Goal: Entertainment & Leisure: Consume media (video, audio)

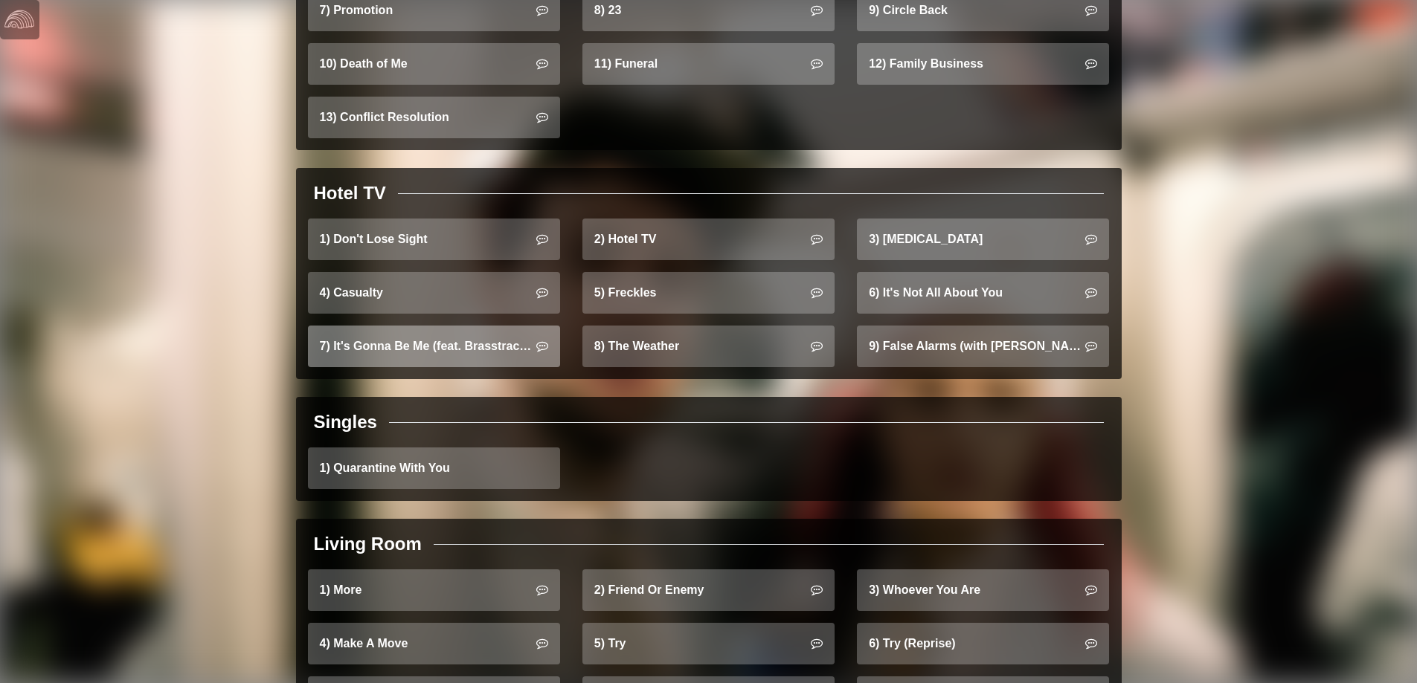
scroll to position [1190, 0]
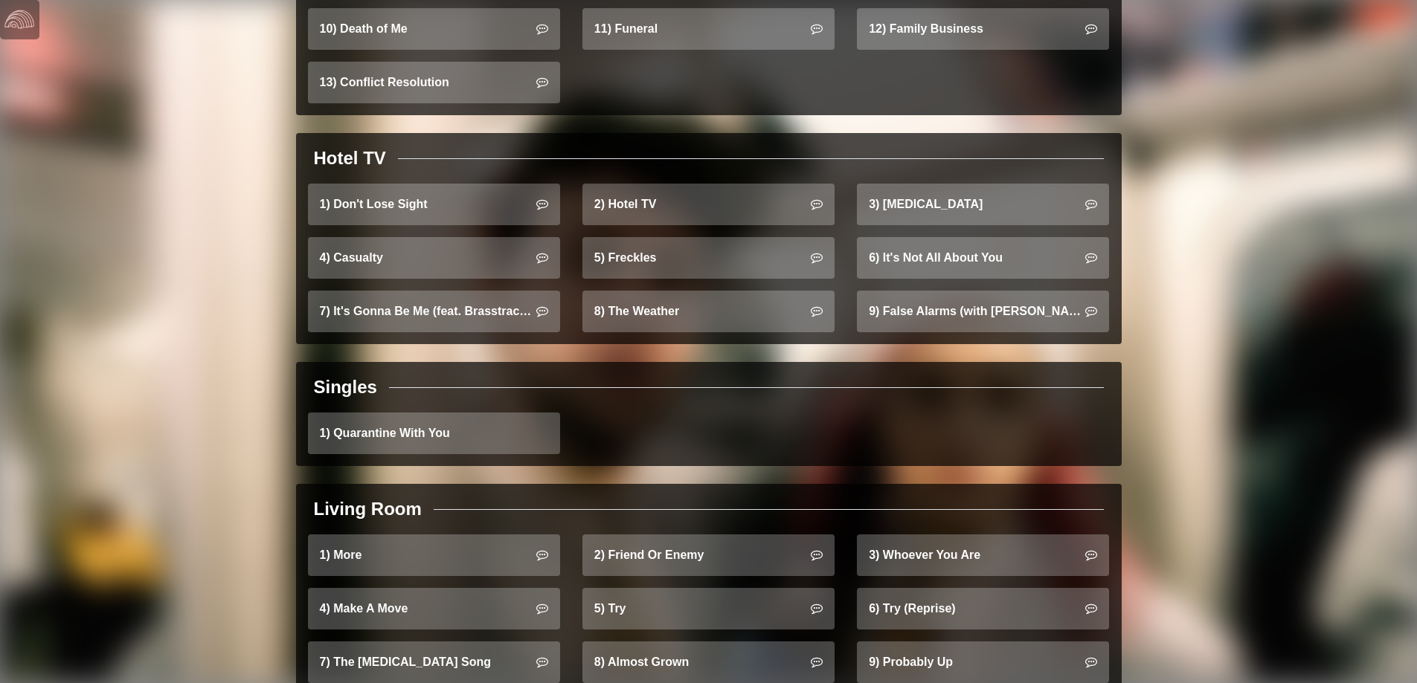
click at [637, 374] on div "Singles" at bounding box center [709, 387] width 802 height 27
click at [718, 205] on link "2) Hotel TV" at bounding box center [708, 205] width 252 height 42
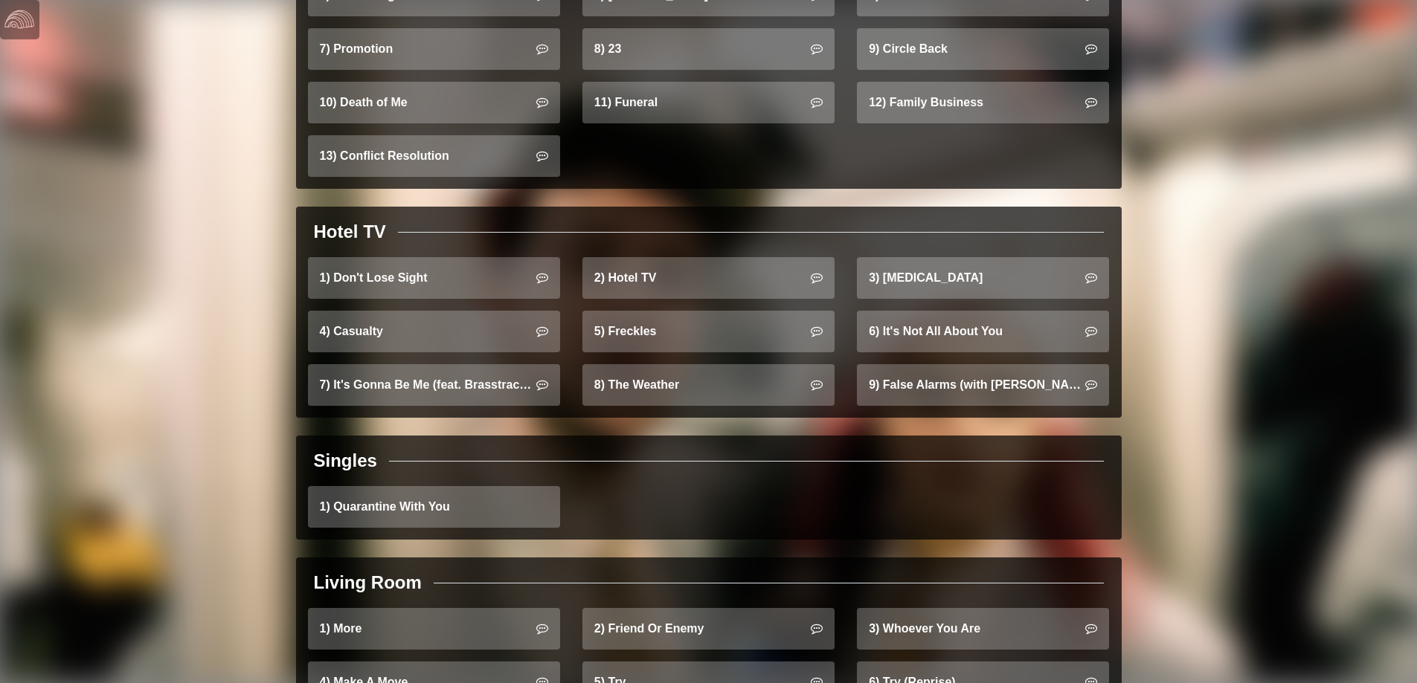
scroll to position [1329, 0]
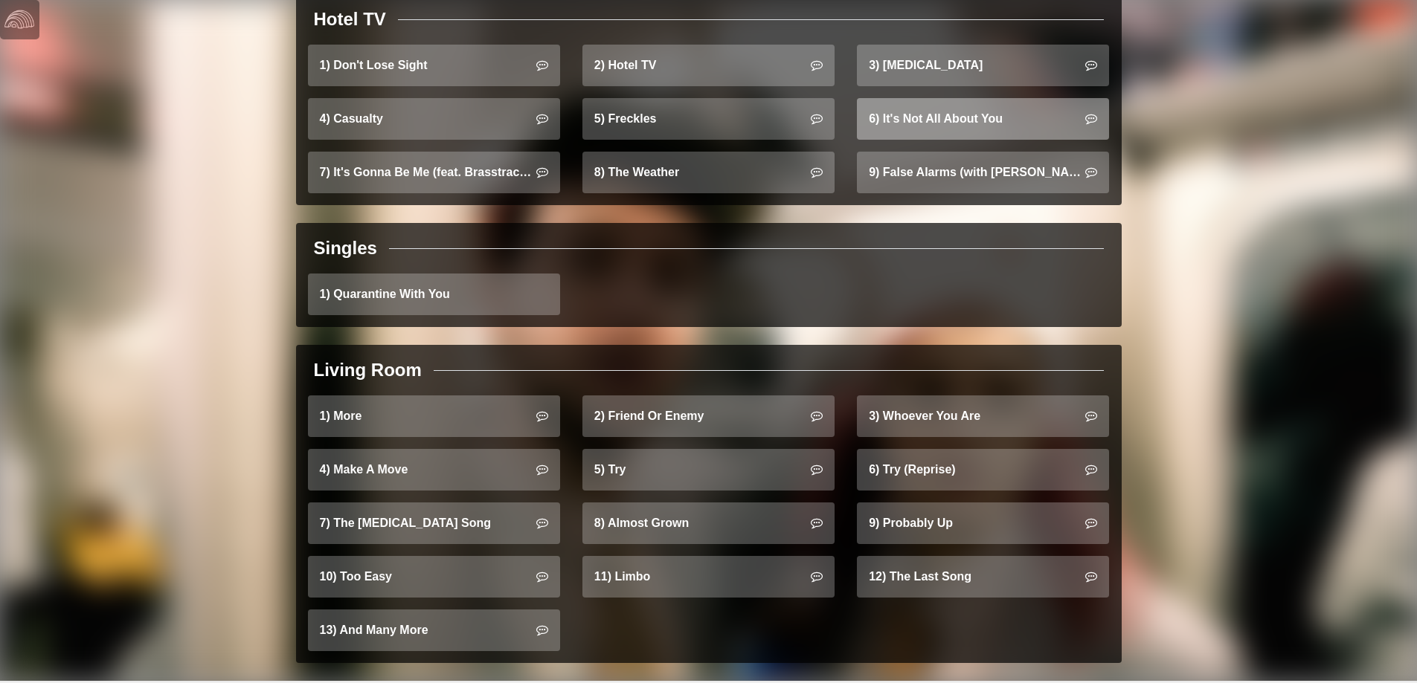
click at [916, 106] on link "6) It's Not All About You" at bounding box center [983, 119] width 252 height 42
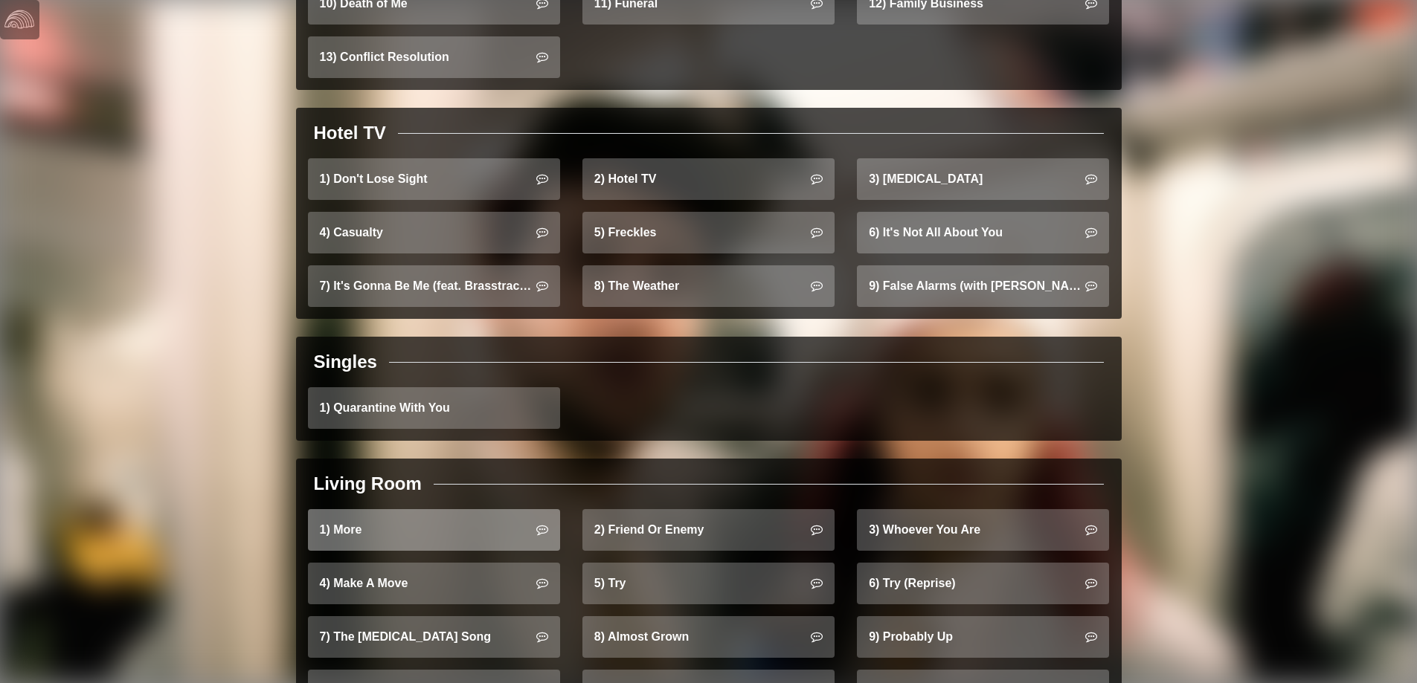
scroll to position [1329, 0]
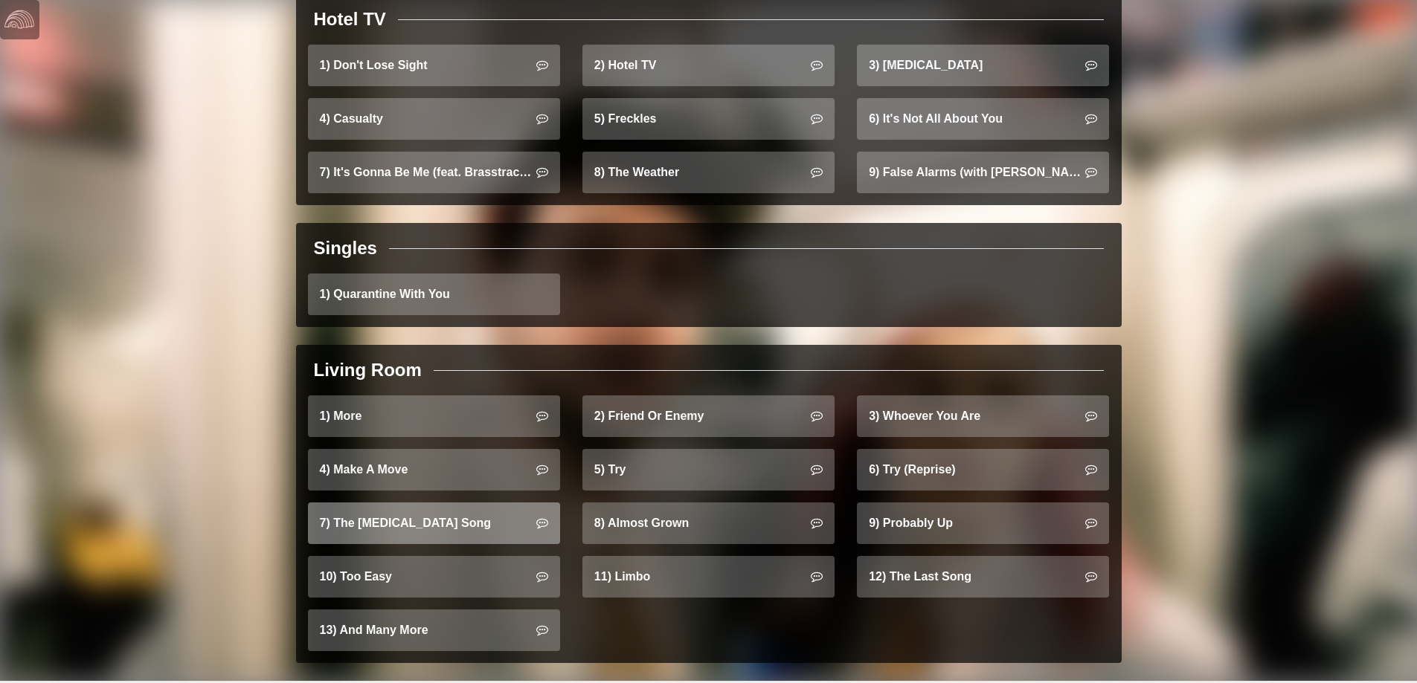
click at [387, 503] on link "7) The [MEDICAL_DATA] Song" at bounding box center [434, 524] width 252 height 42
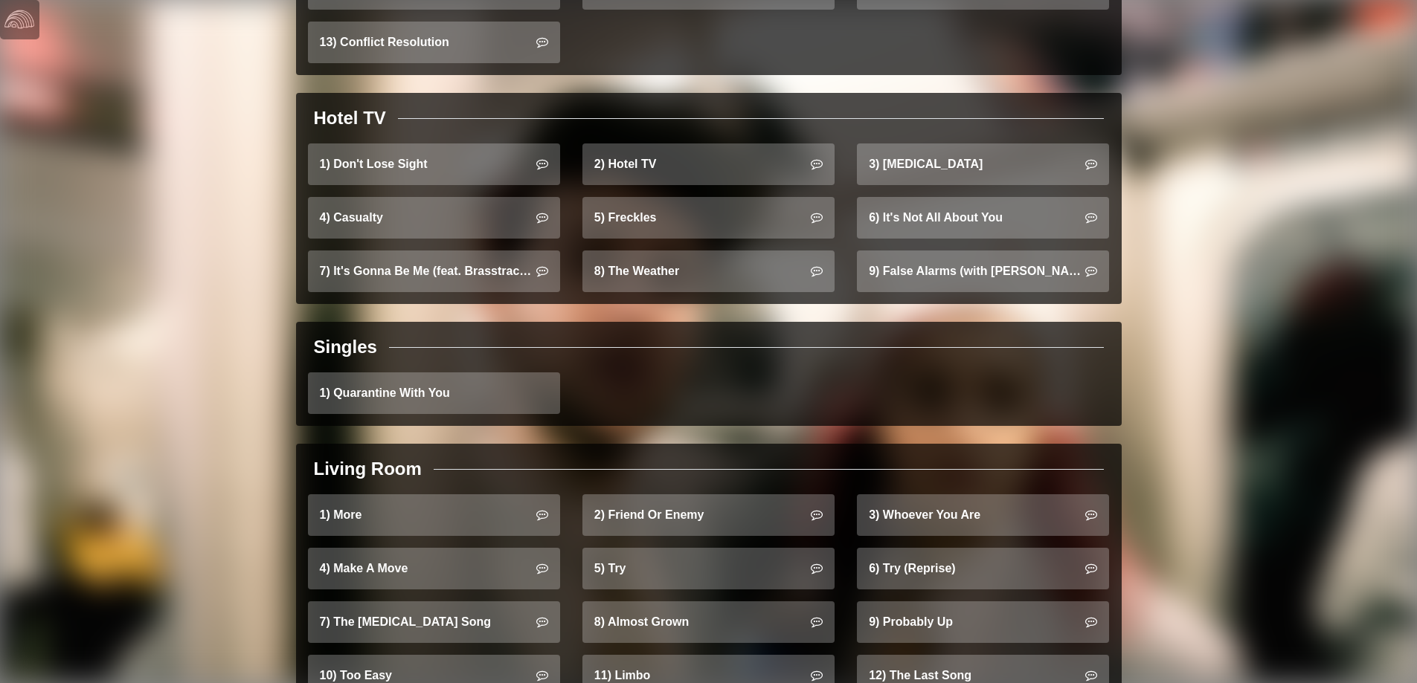
scroll to position [1329, 0]
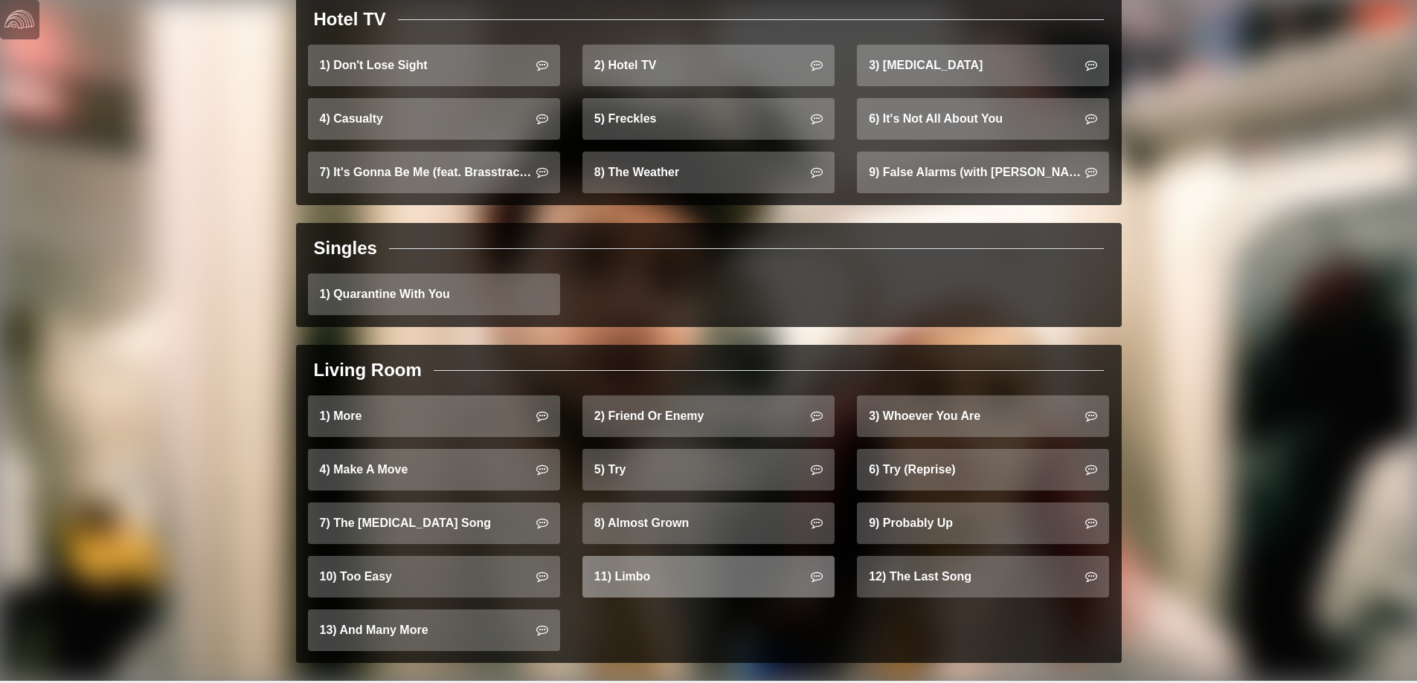
click at [698, 563] on link "11) Limbo" at bounding box center [708, 577] width 252 height 42
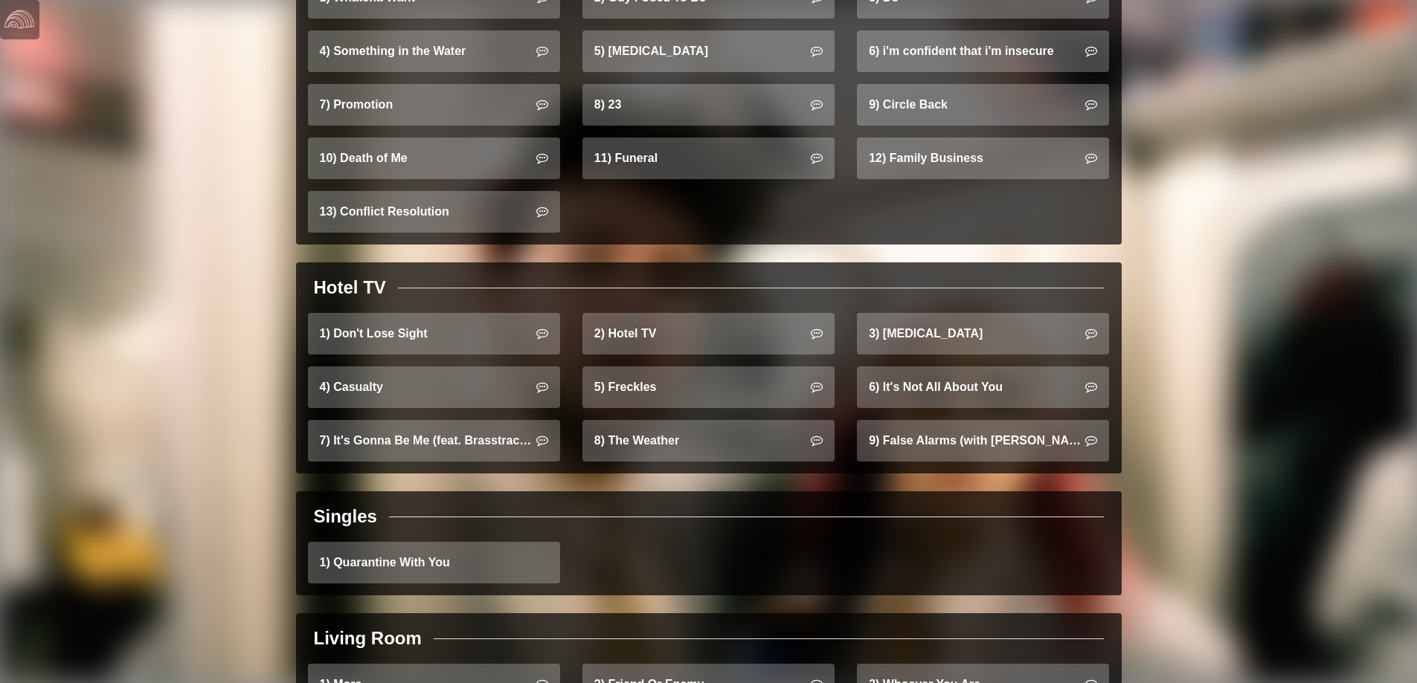
scroll to position [1329, 0]
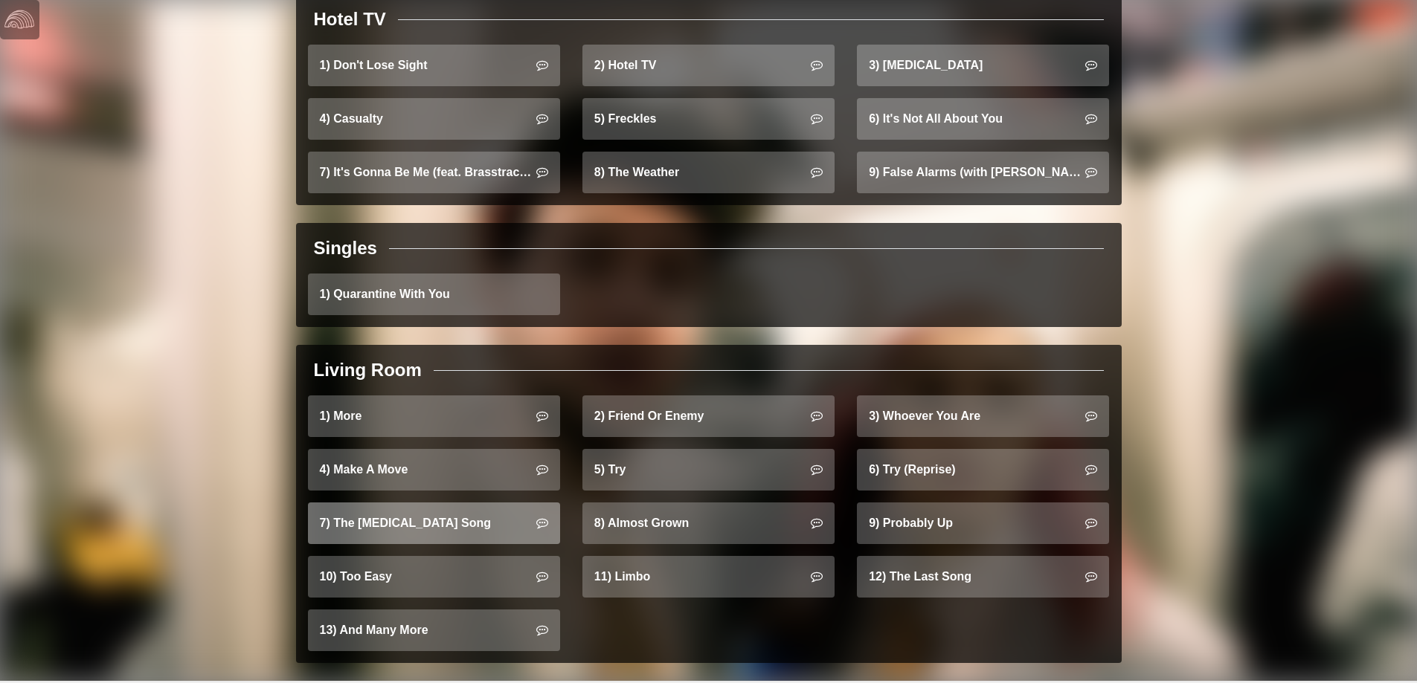
click at [469, 516] on link "7) The [MEDICAL_DATA] Song" at bounding box center [434, 524] width 252 height 42
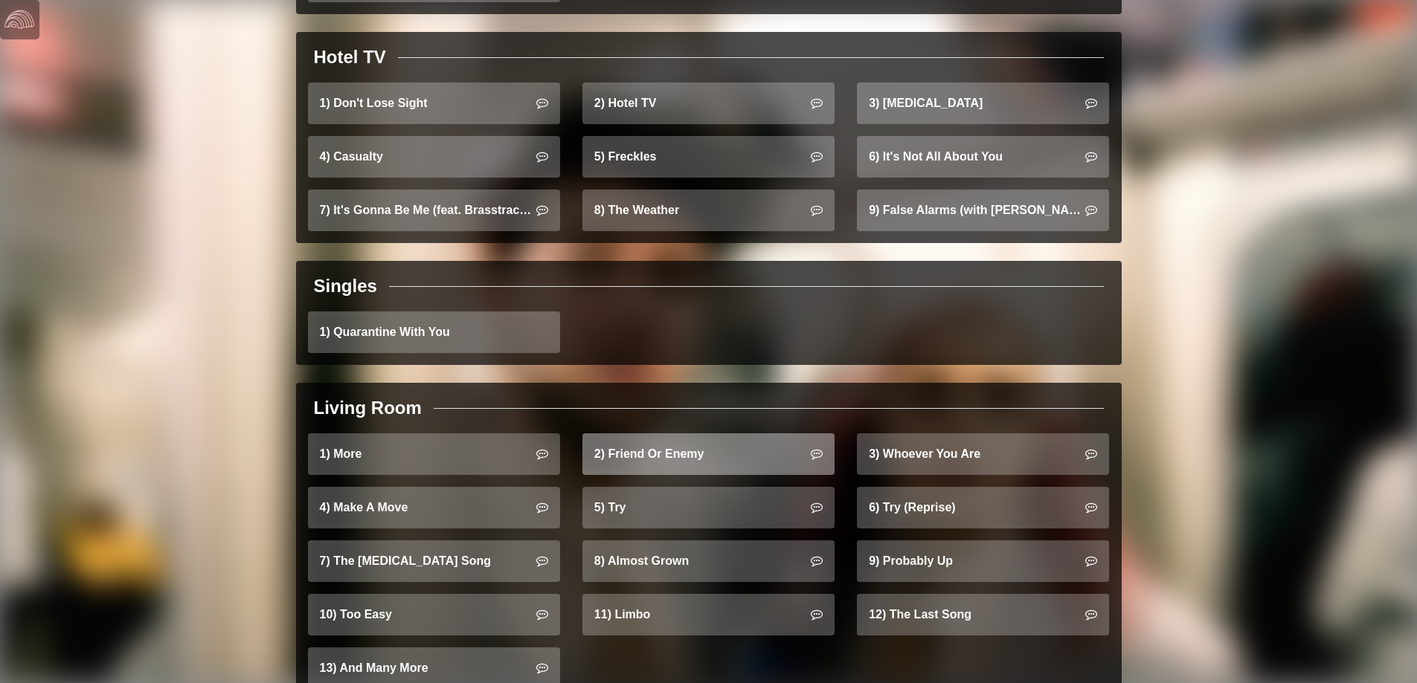
scroll to position [1329, 0]
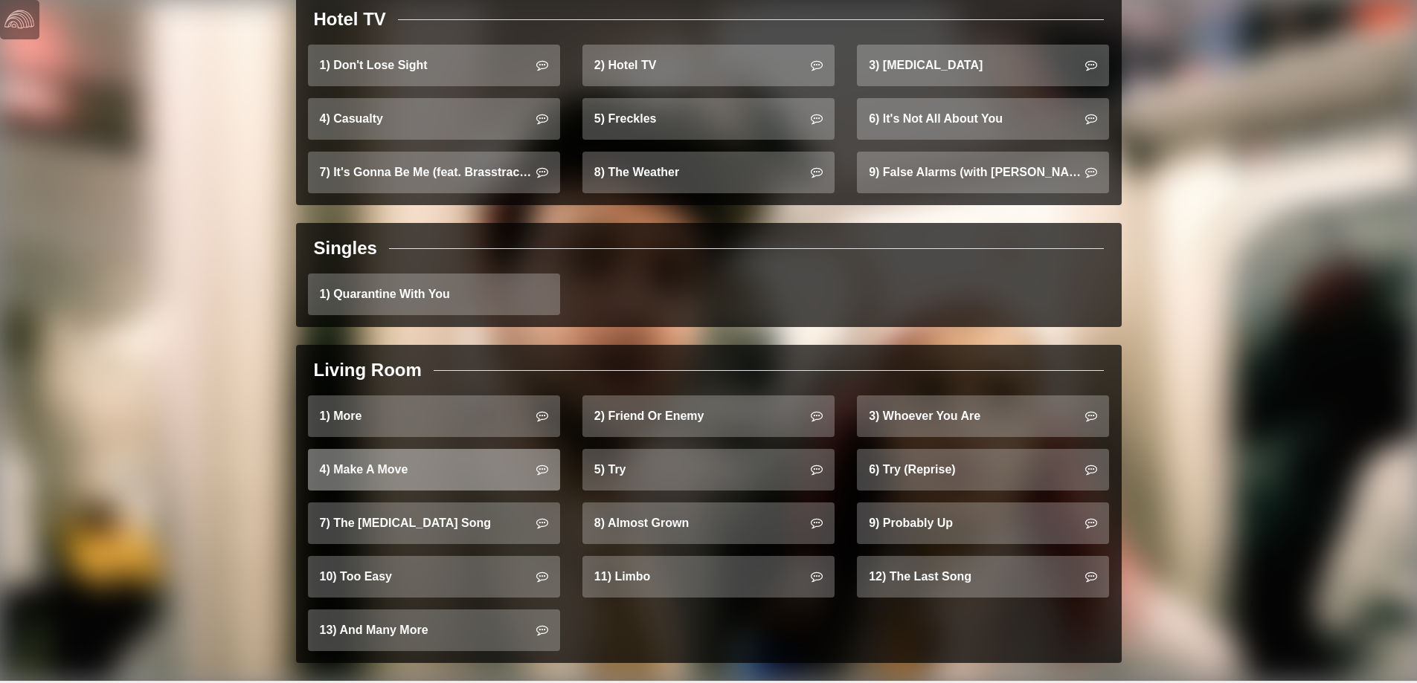
click at [440, 455] on link "4) Make A Move" at bounding box center [434, 470] width 252 height 42
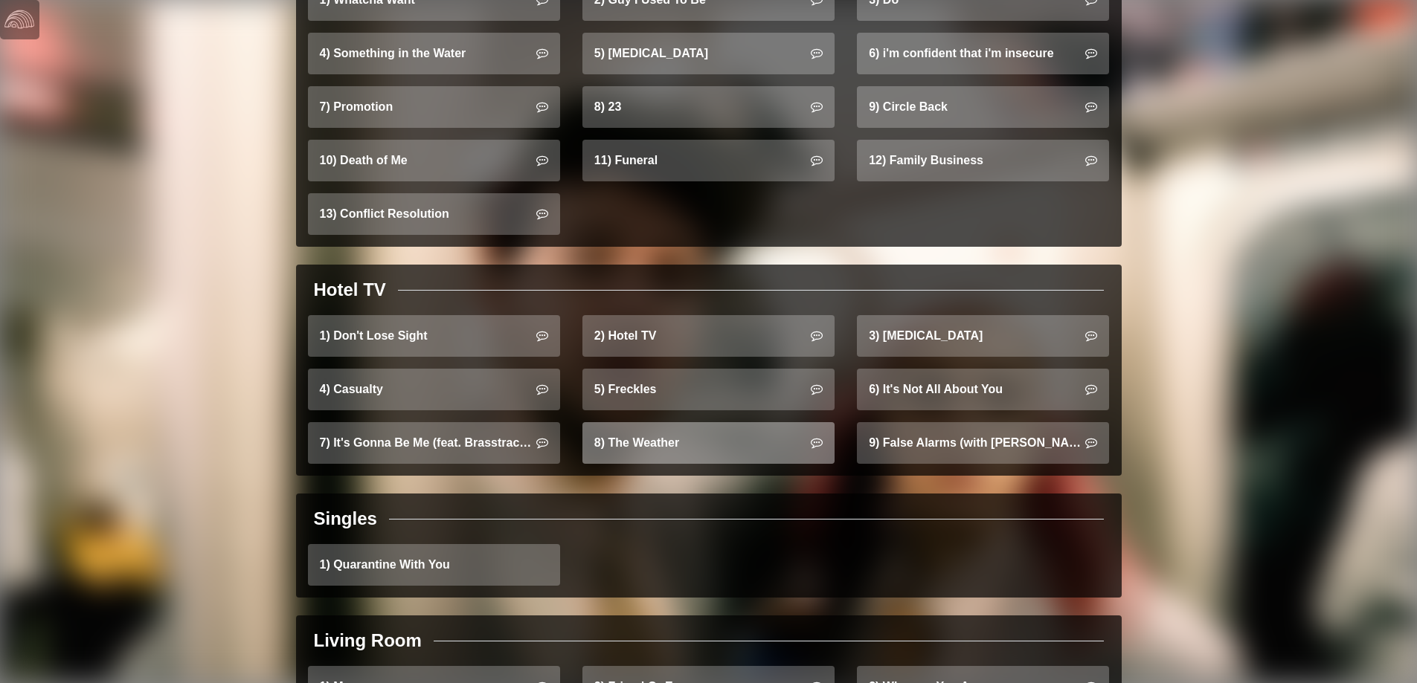
scroll to position [1031, 0]
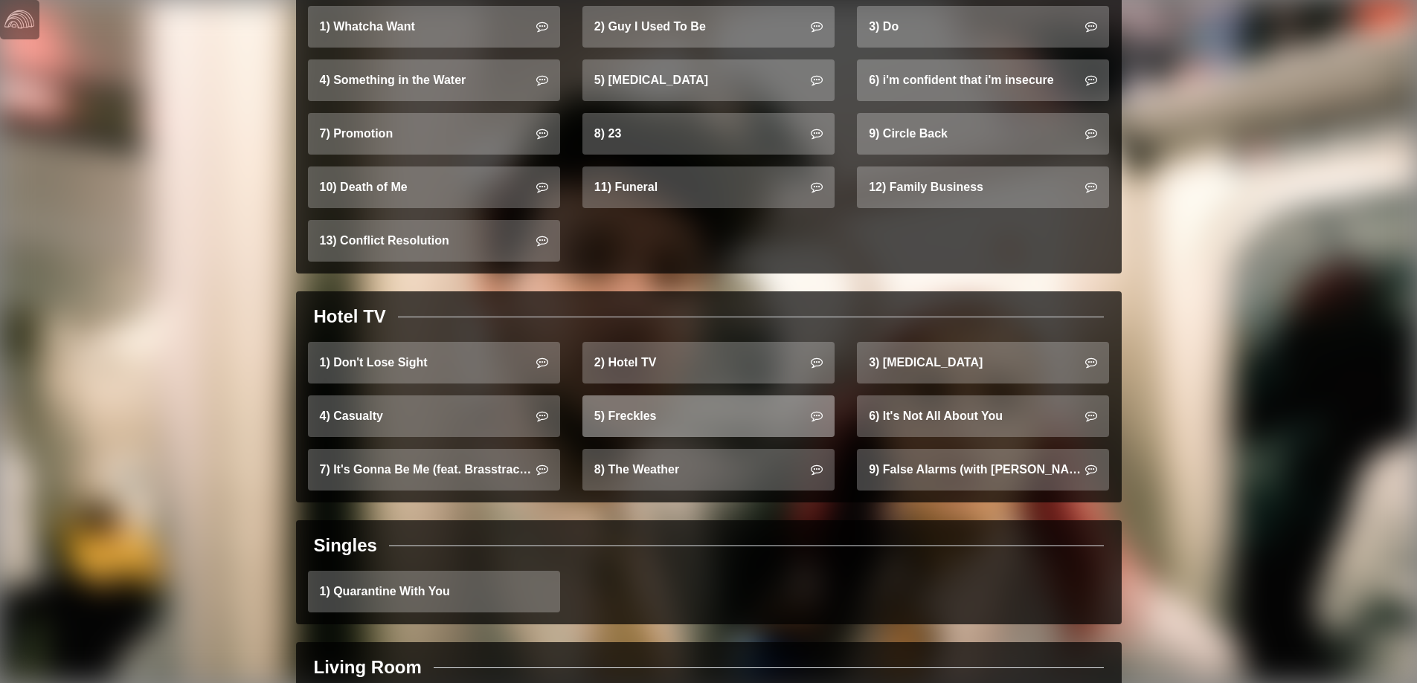
click at [700, 396] on link "5) Freckles" at bounding box center [708, 417] width 252 height 42
